Goal: Transaction & Acquisition: Purchase product/service

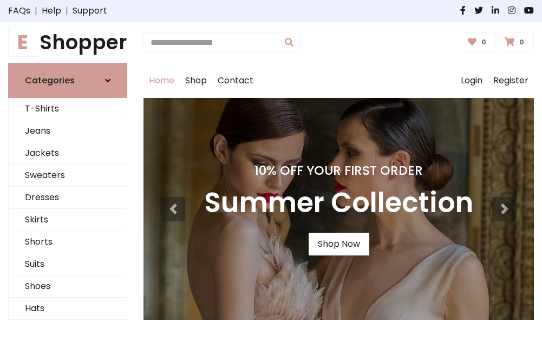
click at [271, 174] on h4 "10% Off Your First Order" at bounding box center [338, 170] width 269 height 15
click at [338, 244] on link "Shop Now" at bounding box center [339, 244] width 61 height 23
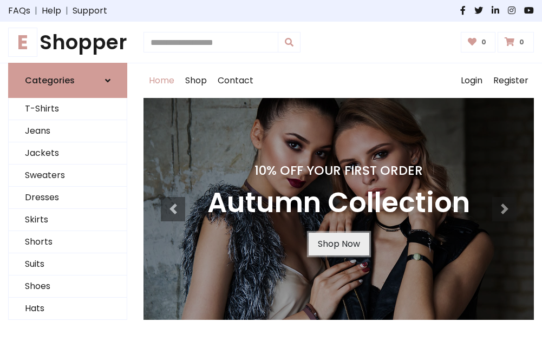
click at [338, 244] on link "Shop Now" at bounding box center [339, 244] width 61 height 23
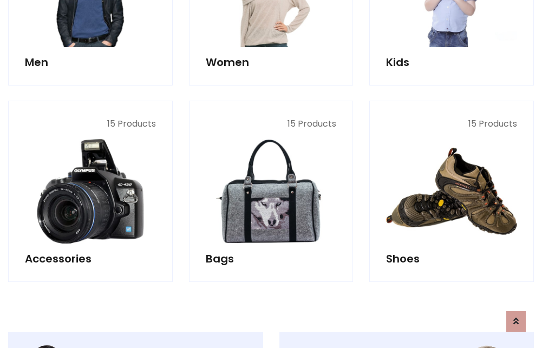
scroll to position [1080, 0]
